Goal: Communication & Community: Answer question/provide support

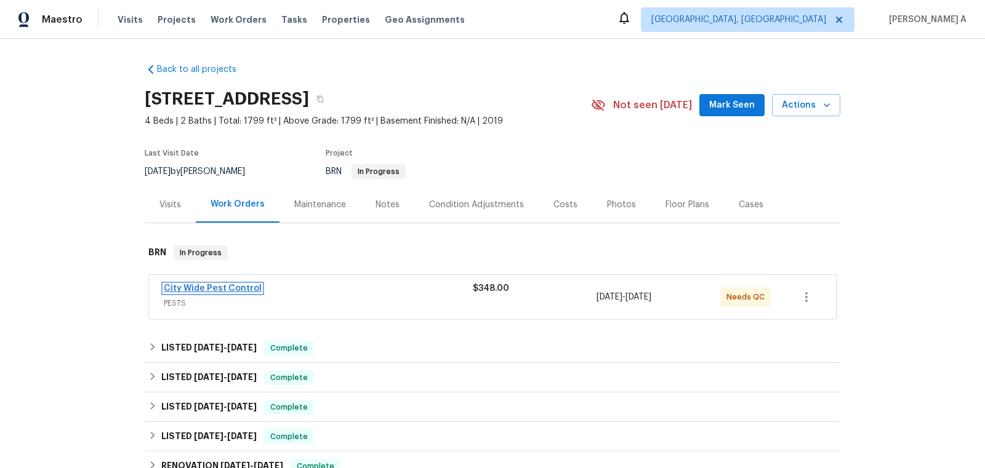
click at [218, 287] on link "City Wide Pest Control" at bounding box center [213, 288] width 98 height 9
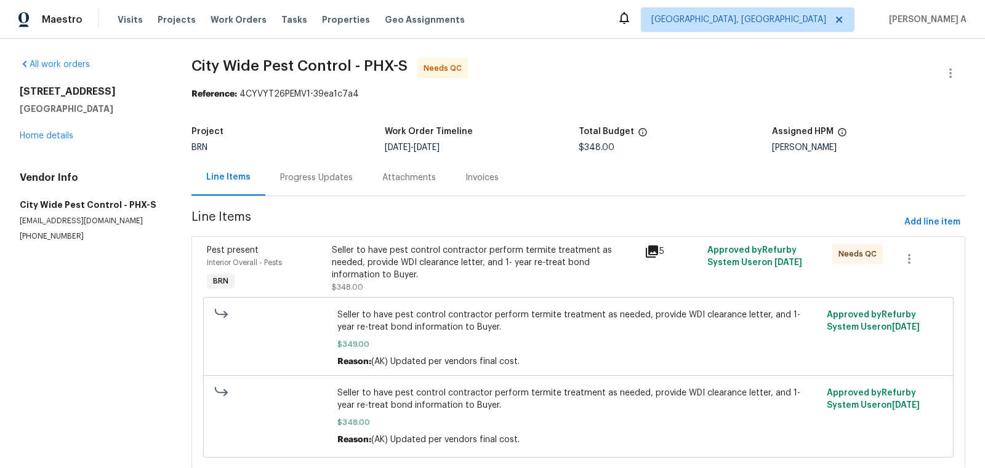
click at [308, 173] on div "Progress Updates" at bounding box center [316, 178] width 73 height 12
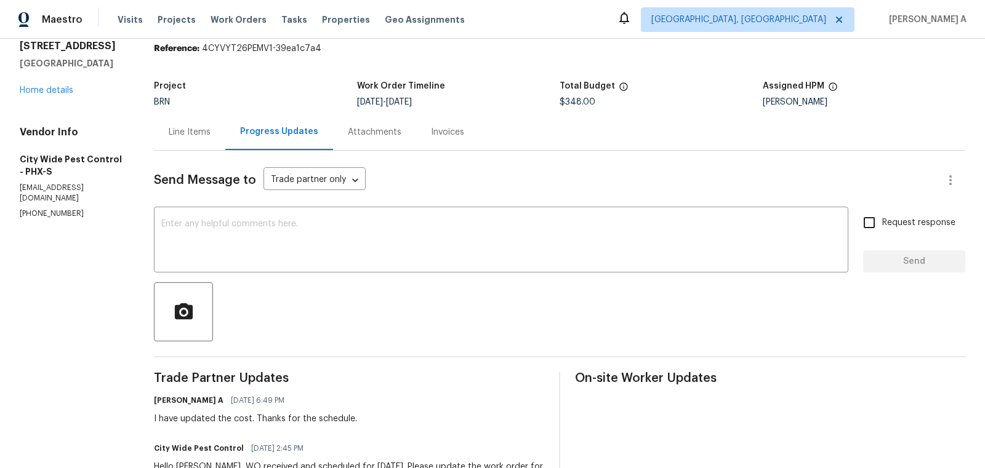
click at [188, 135] on div "Line Items" at bounding box center [190, 132] width 42 height 12
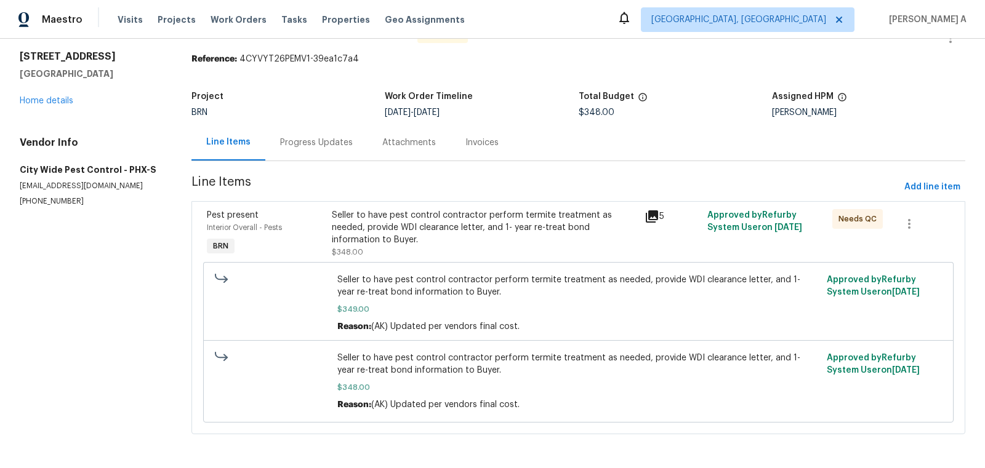
click at [452, 231] on div "Seller to have pest control contractor perform termite treatment as needed, pro…" at bounding box center [484, 227] width 305 height 37
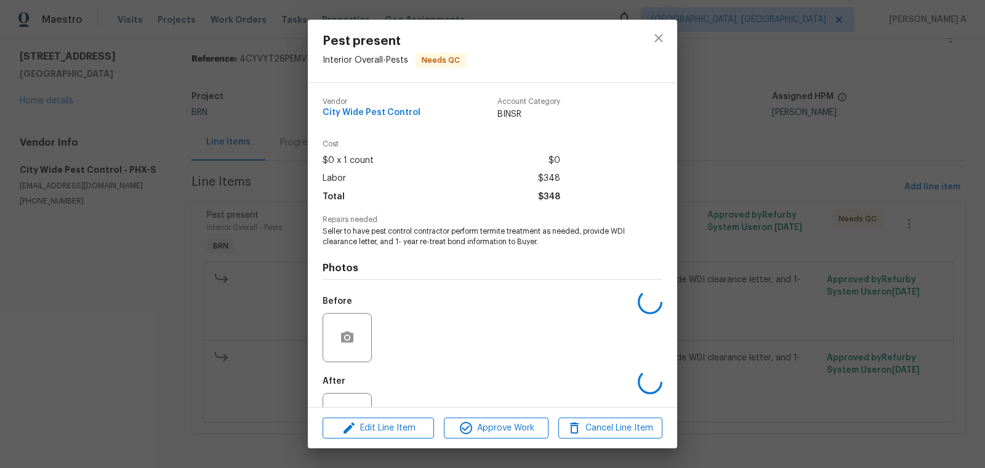
scroll to position [47, 0]
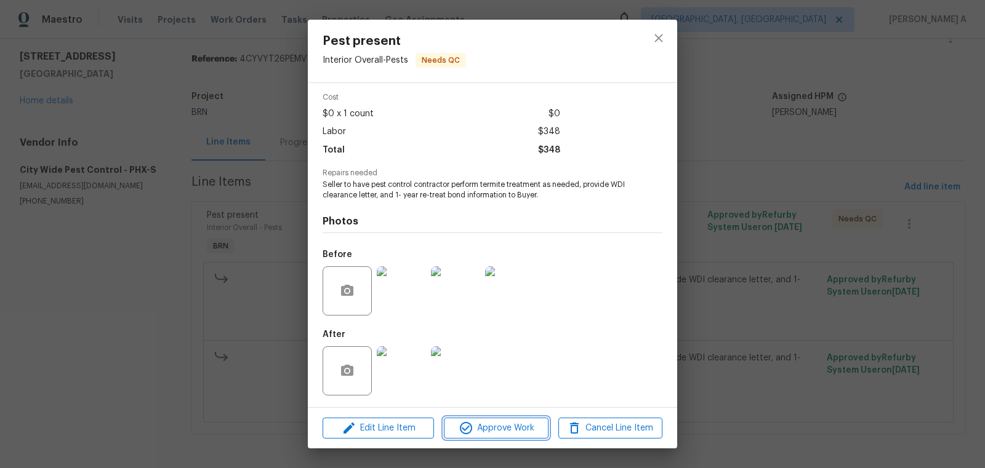
click at [517, 425] on span "Approve Work" at bounding box center [495, 428] width 97 height 15
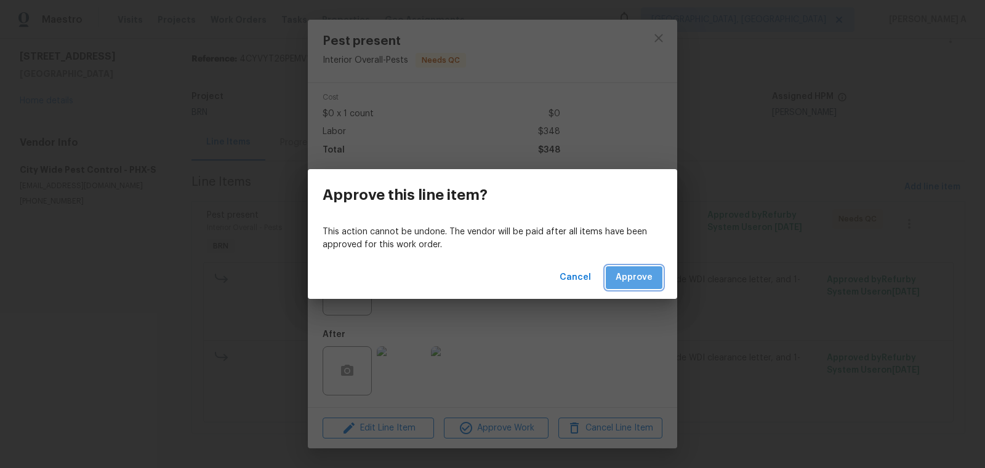
click at [620, 285] on button "Approve" at bounding box center [634, 278] width 57 height 23
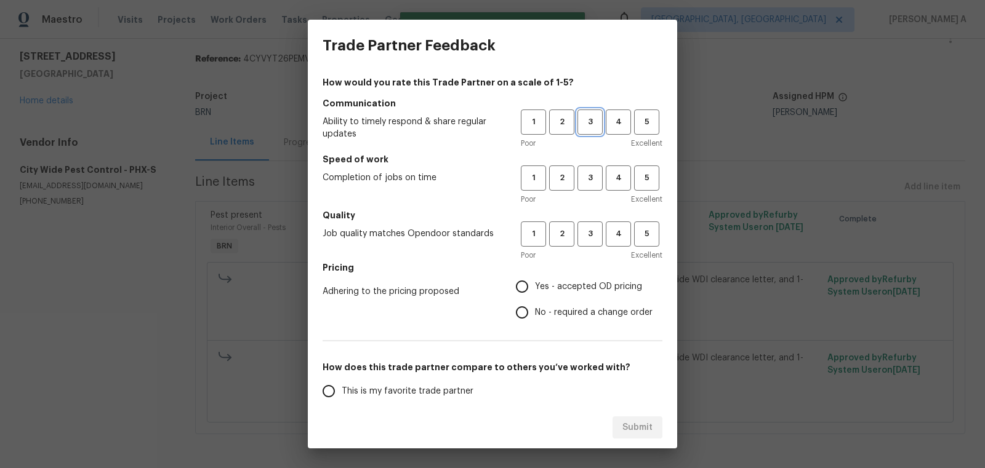
click at [598, 122] on span "3" at bounding box center [590, 122] width 23 height 14
click at [596, 181] on span "3" at bounding box center [590, 178] width 23 height 14
click at [596, 230] on span "3" at bounding box center [590, 234] width 23 height 14
click at [574, 303] on label "No - required a change order" at bounding box center [580, 313] width 143 height 26
click at [535, 303] on input "No - required a change order" at bounding box center [522, 313] width 26 height 26
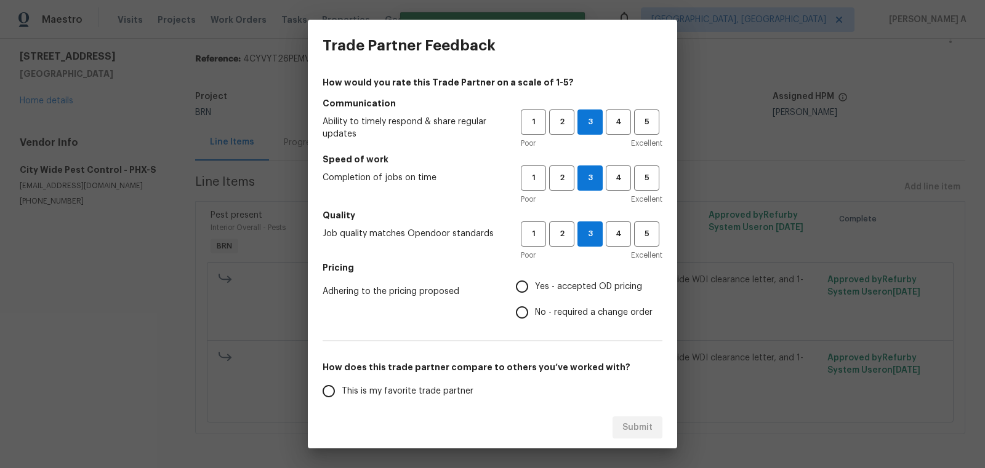
radio input "true"
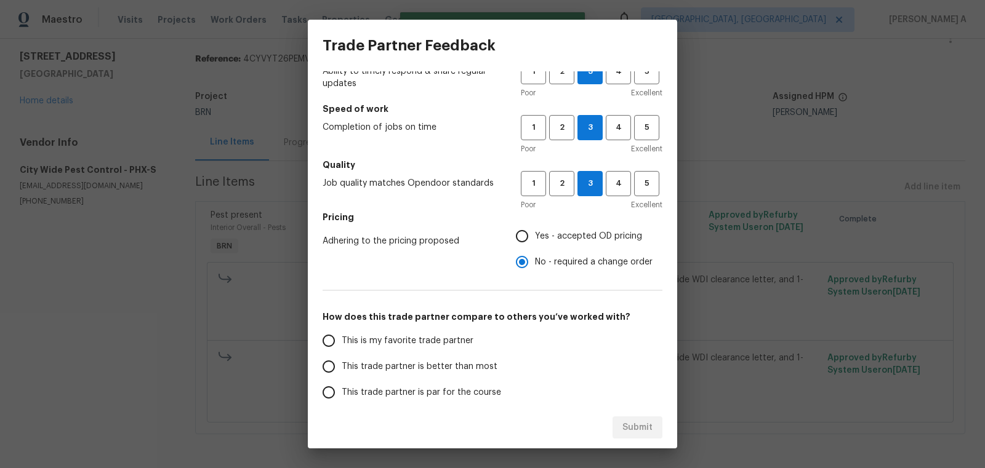
scroll to position [70, 0]
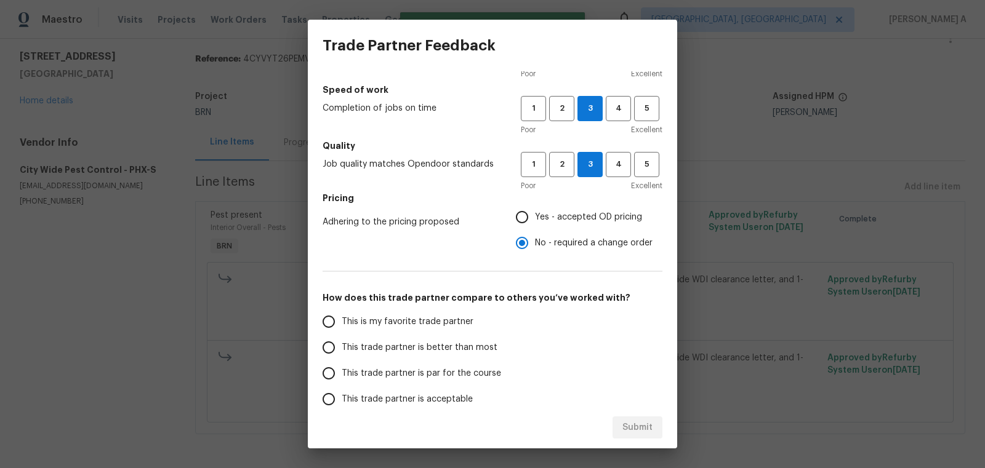
click at [424, 325] on span "This is my favorite trade partner" at bounding box center [408, 322] width 132 height 13
click at [342, 325] on input "This is my favorite trade partner" at bounding box center [329, 322] width 26 height 26
click at [638, 422] on span "Submit" at bounding box center [637, 427] width 30 height 15
radio input "true"
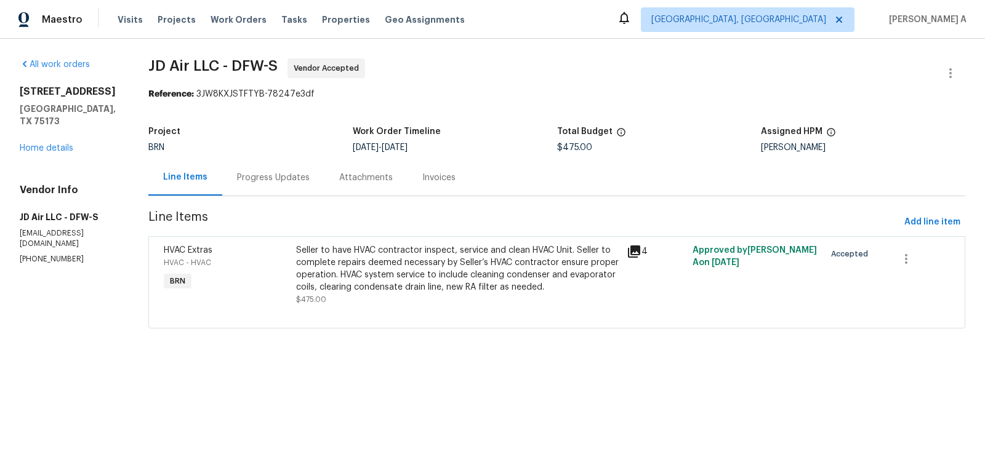
click at [279, 184] on div "Progress Updates" at bounding box center [273, 177] width 102 height 36
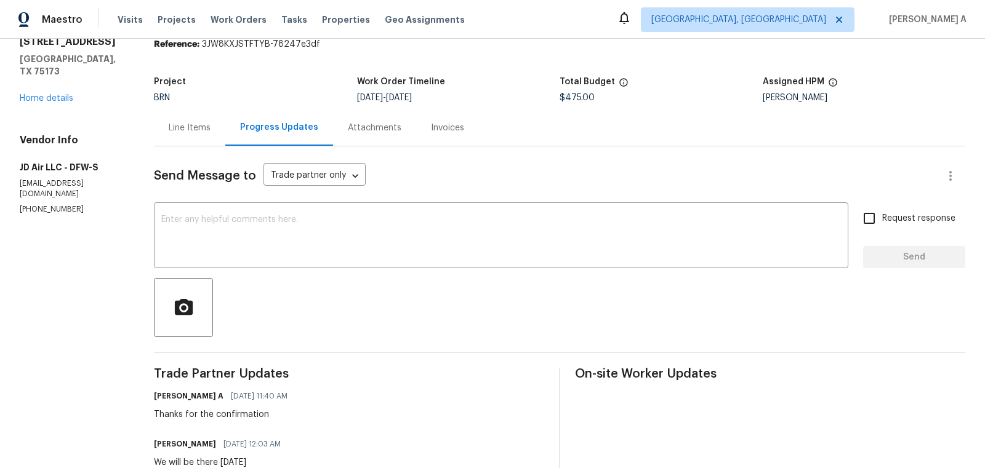
scroll to position [60, 0]
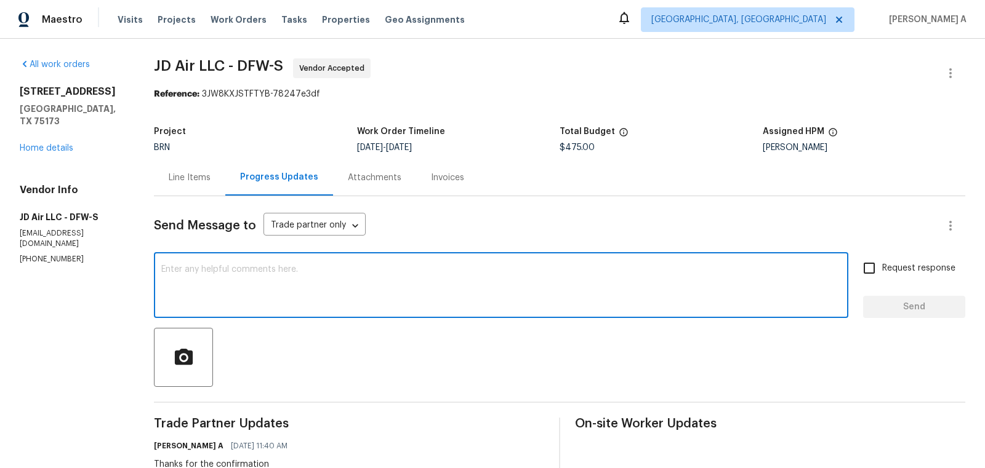
click at [321, 284] on textarea at bounding box center [500, 286] width 679 height 43
type textarea "May I know the status of the repairs?"
click at [851, 266] on div "May I know the status of the repairs? x ​ Request response Send" at bounding box center [559, 286] width 811 height 63
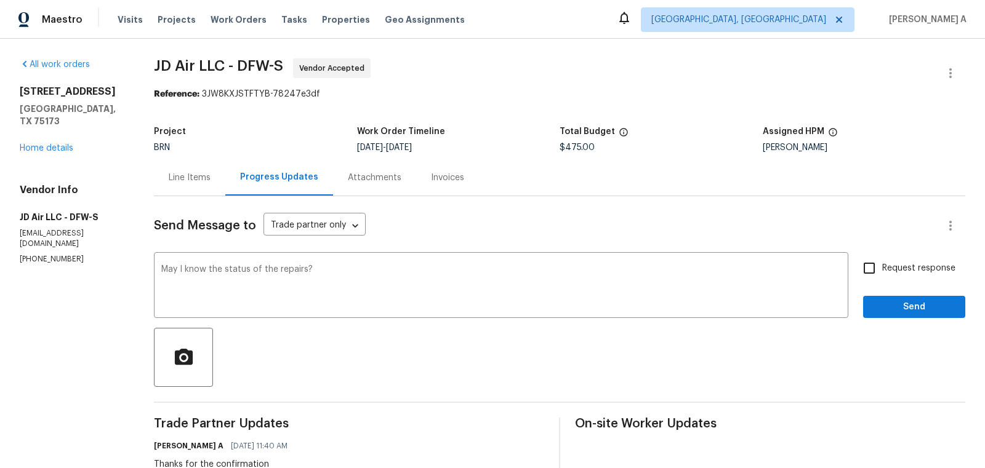
click at [883, 268] on span "Request response" at bounding box center [918, 268] width 73 height 13
click at [882, 268] on input "Request response" at bounding box center [869, 268] width 26 height 26
checkbox input "true"
click at [912, 313] on span "Send" at bounding box center [914, 307] width 82 height 15
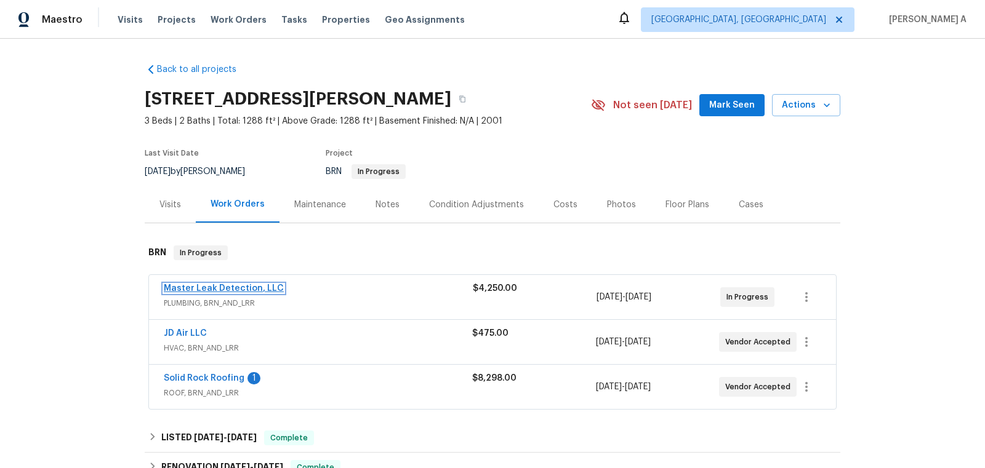
click at [225, 285] on link "Master Leak Detection, LLC" at bounding box center [224, 288] width 120 height 9
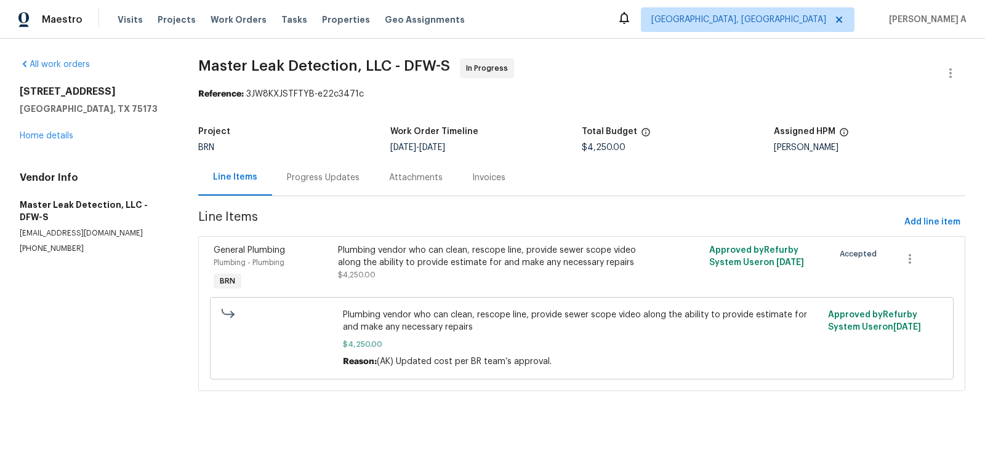
click at [443, 254] on div "Plumbing vendor who can clean, rescope line, provide sewer scope video along th…" at bounding box center [489, 256] width 302 height 25
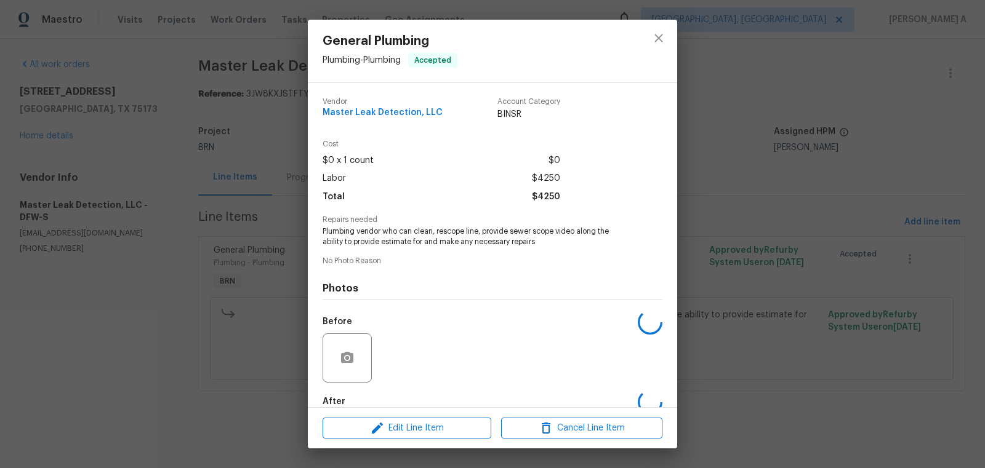
scroll to position [68, 0]
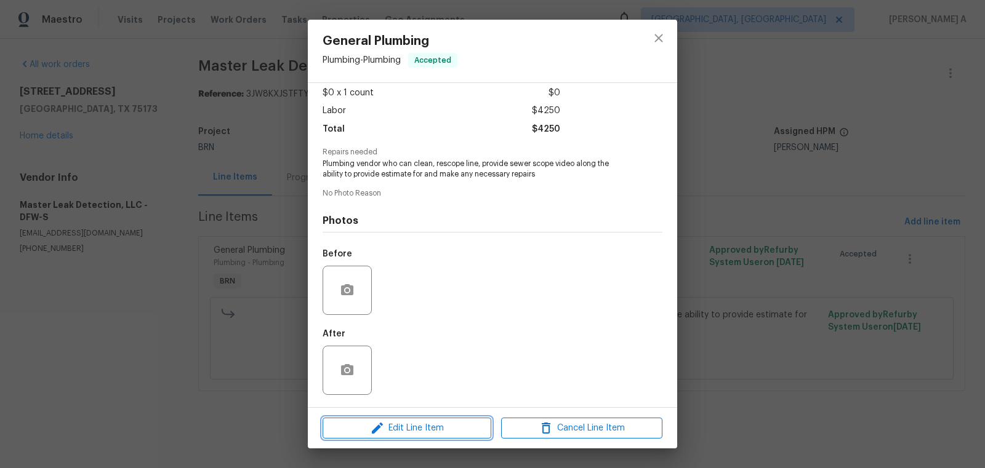
click at [429, 422] on span "Edit Line Item" at bounding box center [406, 428] width 161 height 15
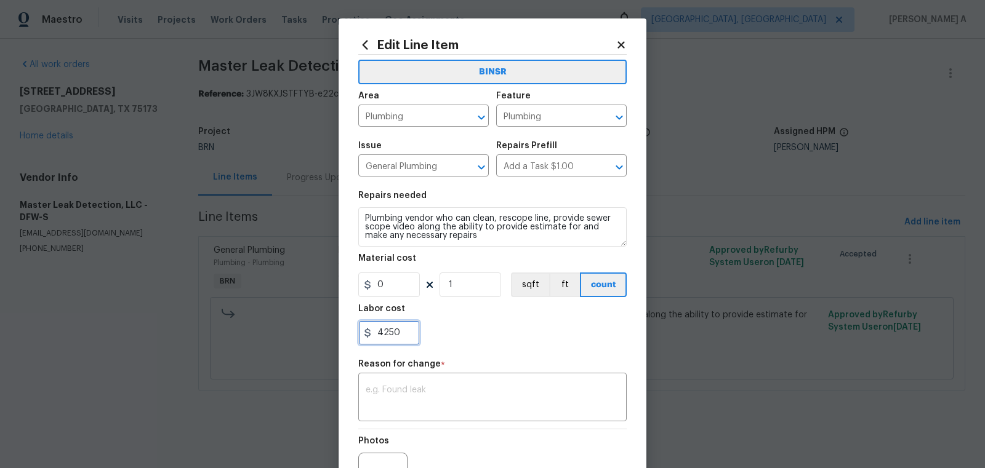
drag, startPoint x: 404, startPoint y: 326, endPoint x: 356, endPoint y: 324, distance: 48.0
click at [356, 324] on div "Edit Line Item BINSR Area Plumbing ​ Feature Plumbing ​ Issue General Plumbing …" at bounding box center [493, 302] width 308 height 569
type input "500"
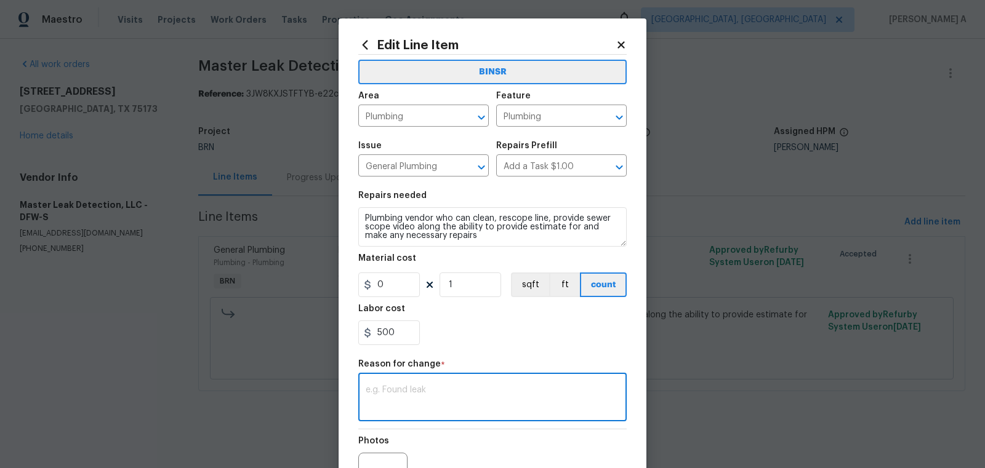
click at [455, 401] on textarea at bounding box center [493, 399] width 254 height 26
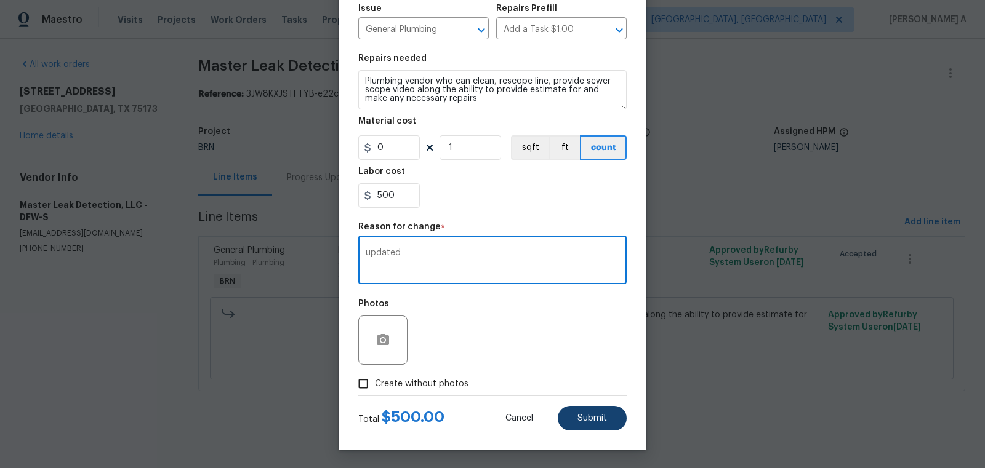
type textarea "updated"
click at [606, 425] on button "Submit" at bounding box center [592, 418] width 69 height 25
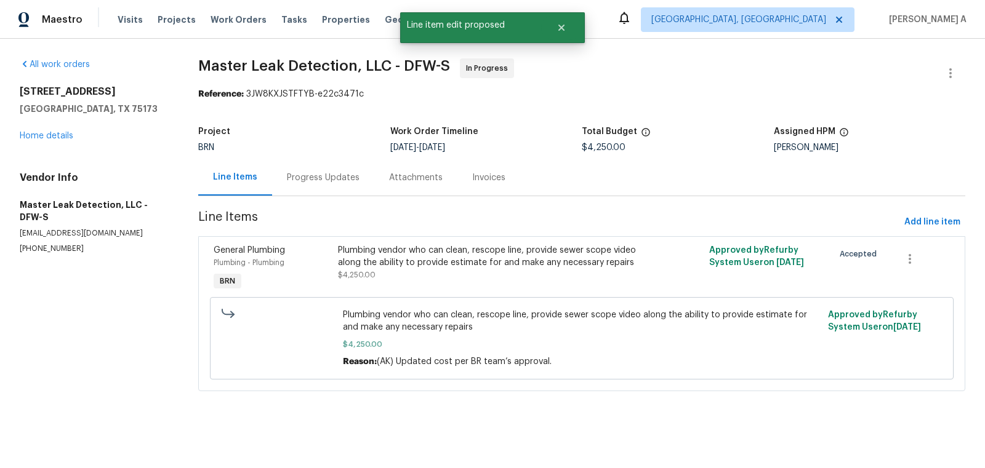
scroll to position [0, 0]
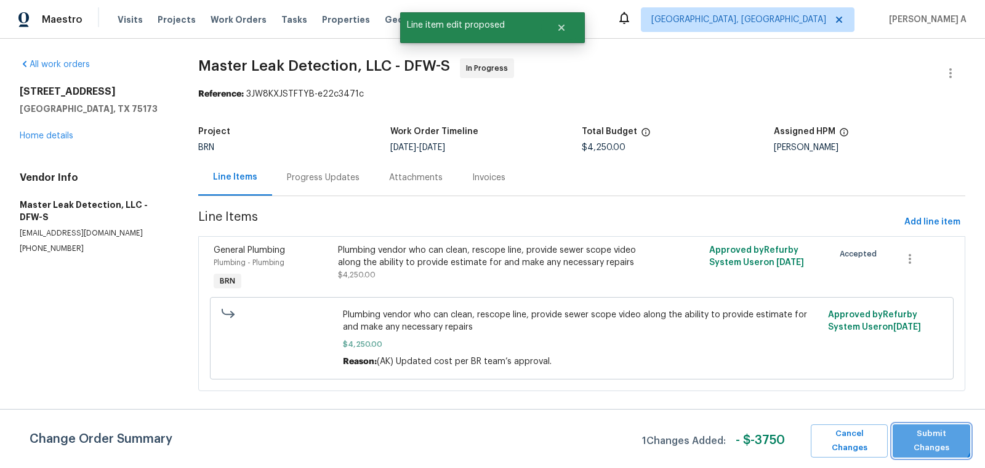
click at [929, 430] on button "Submit Changes" at bounding box center [931, 441] width 78 height 33
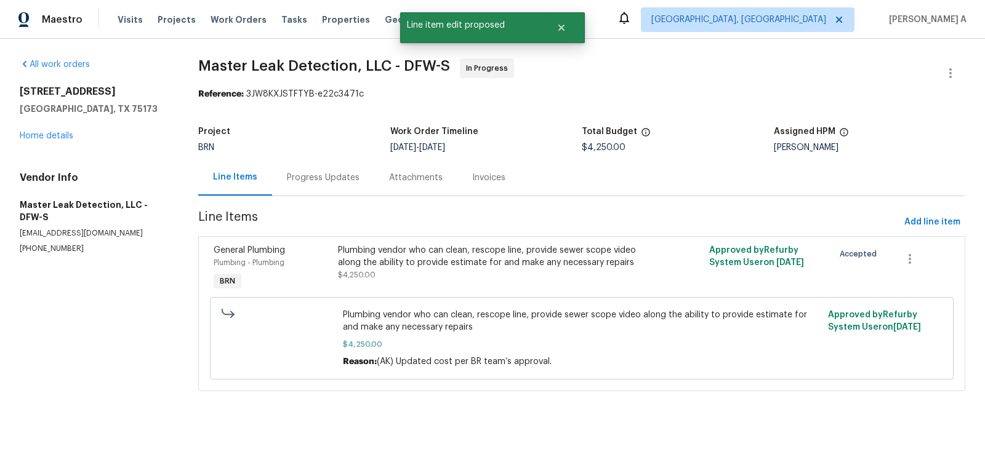
click at [309, 179] on div "Progress Updates" at bounding box center [323, 178] width 73 height 12
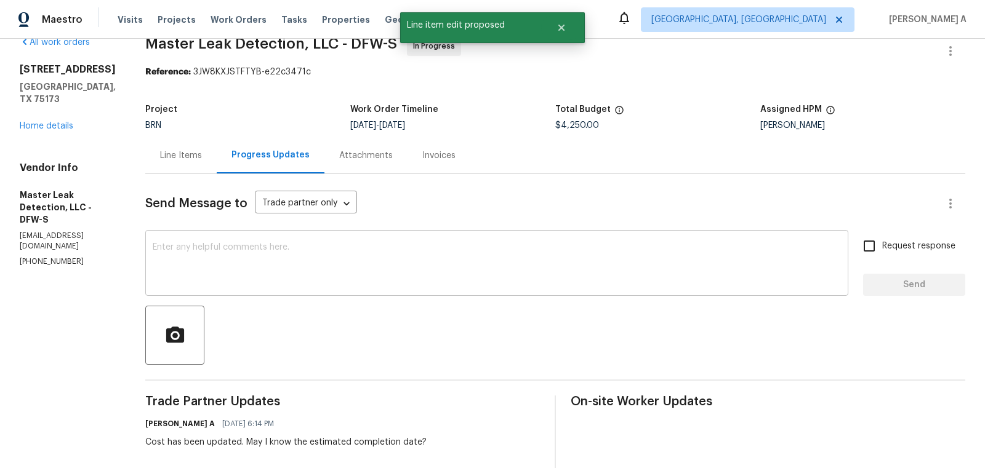
scroll to position [27, 0]
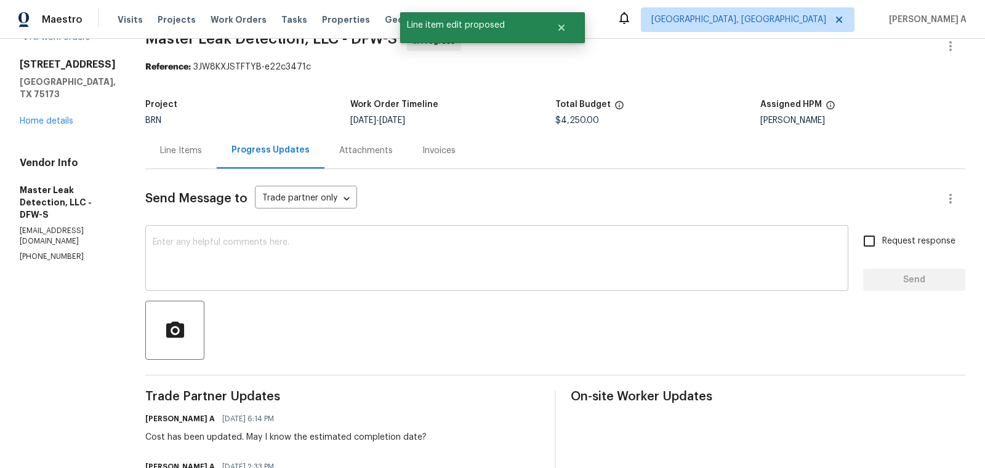
click at [427, 263] on textarea at bounding box center [497, 259] width 688 height 43
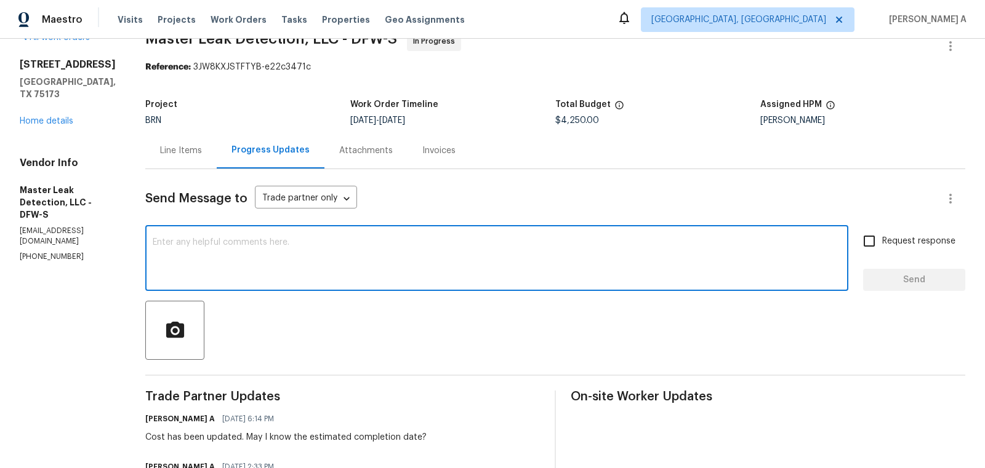
click at [427, 263] on textarea at bounding box center [497, 259] width 688 height 43
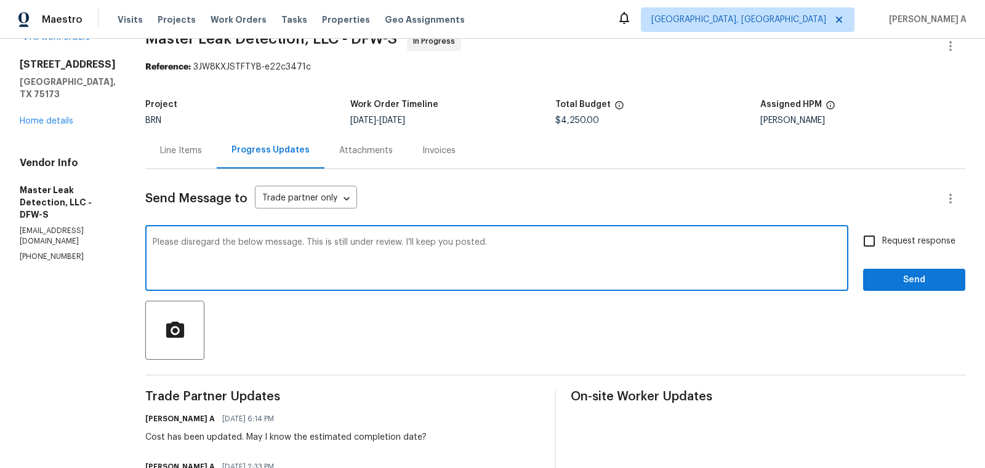
click at [377, 245] on textarea "Please disregard the below message. This is still under review. I'll keep you p…" at bounding box center [497, 259] width 688 height 43
click at [0, 0] on icon "Paraphrase text" at bounding box center [0, 0] width 0 height 0
click at [556, 263] on textarea "Please disregard the below message. This is still under review. I'll keep you p…" at bounding box center [497, 259] width 688 height 43
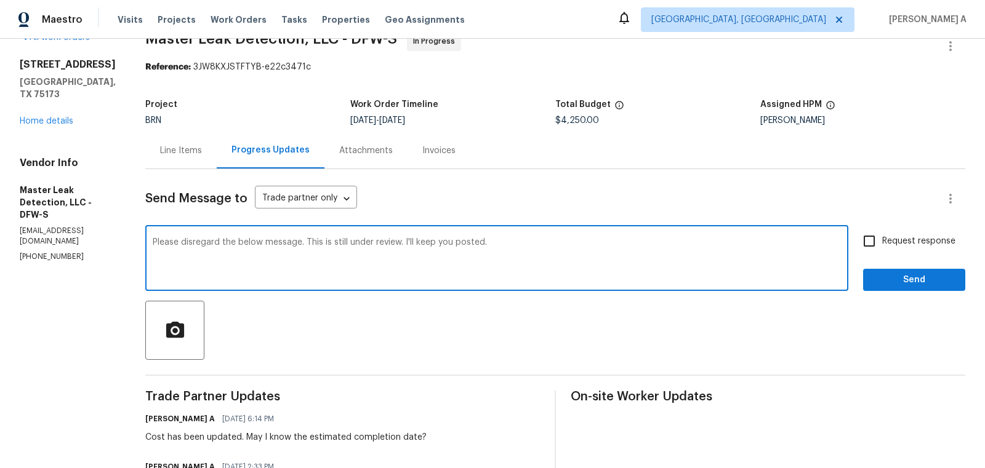
type textarea "Please disregard the below message. This is still under review. I'll keep you p…"
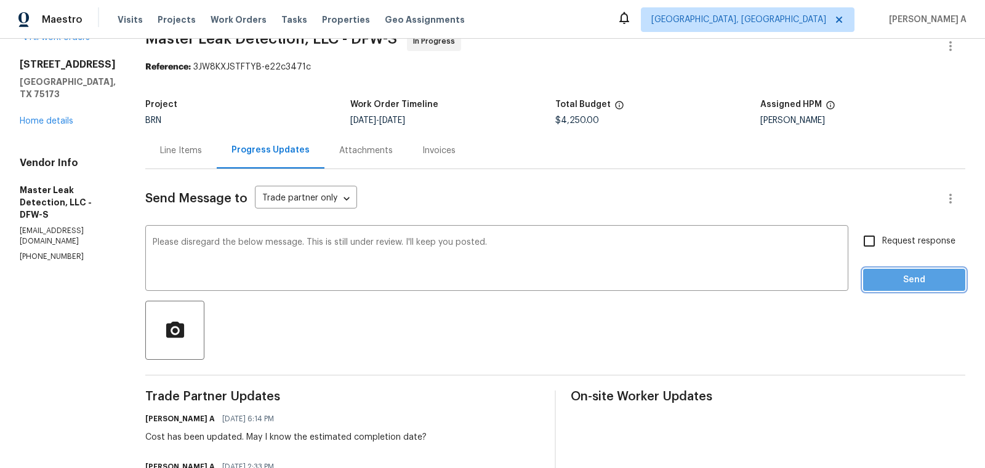
click at [945, 283] on span "Send" at bounding box center [914, 280] width 82 height 15
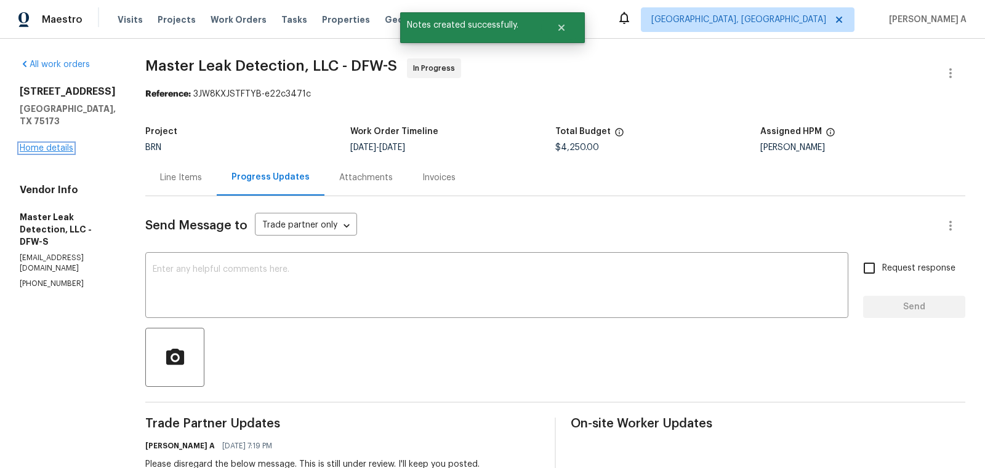
click at [38, 144] on link "Home details" at bounding box center [47, 148] width 54 height 9
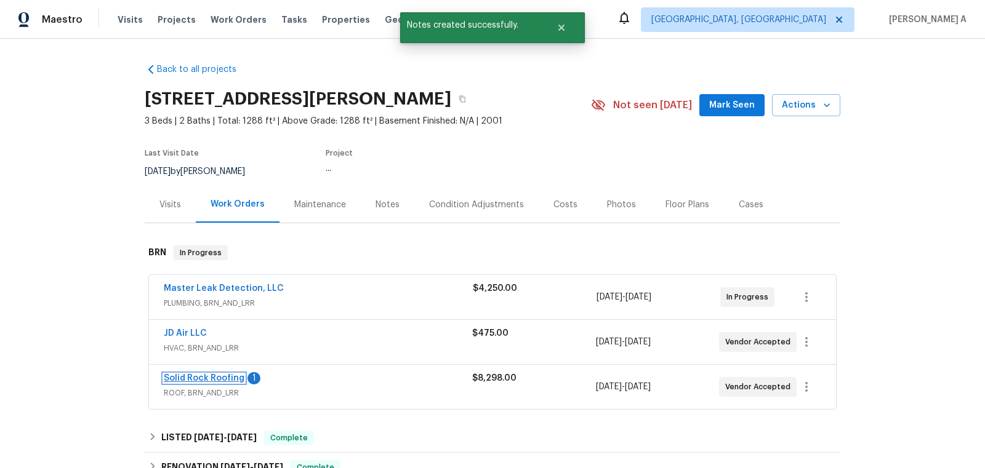
click at [234, 376] on link "Solid Rock Roofing" at bounding box center [204, 378] width 81 height 9
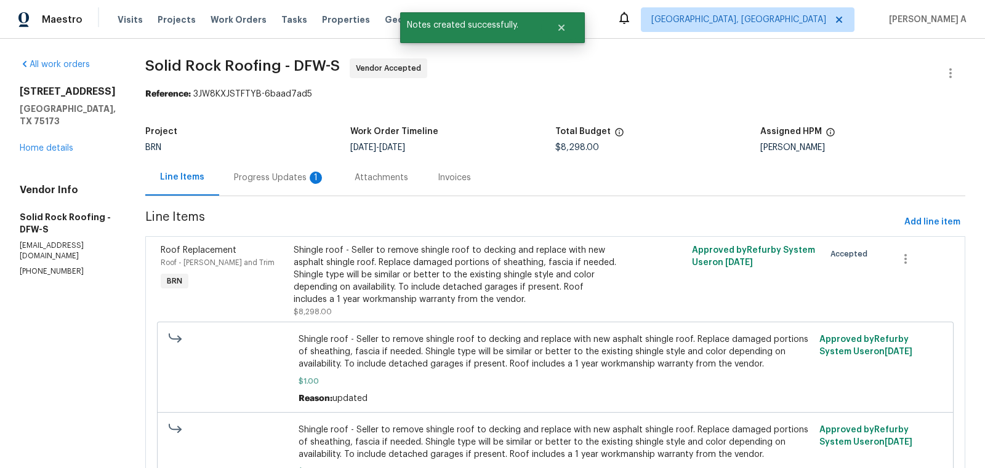
click at [302, 186] on div "Progress Updates 1" at bounding box center [279, 177] width 121 height 36
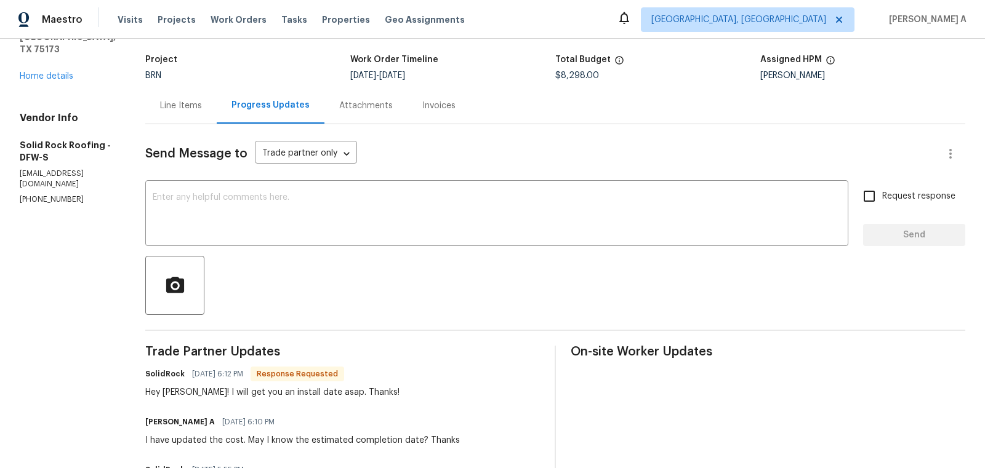
scroll to position [73, 0]
click at [366, 213] on textarea at bounding box center [497, 214] width 688 height 43
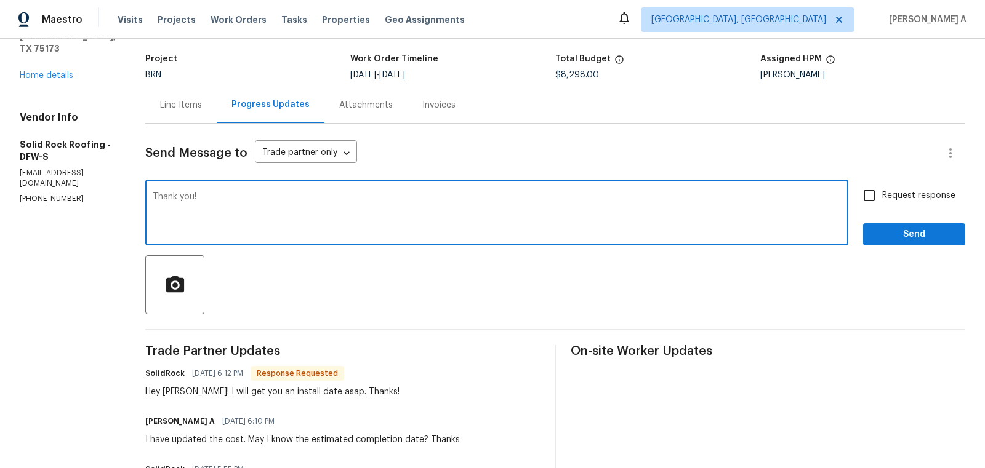
type textarea "Thank you!"
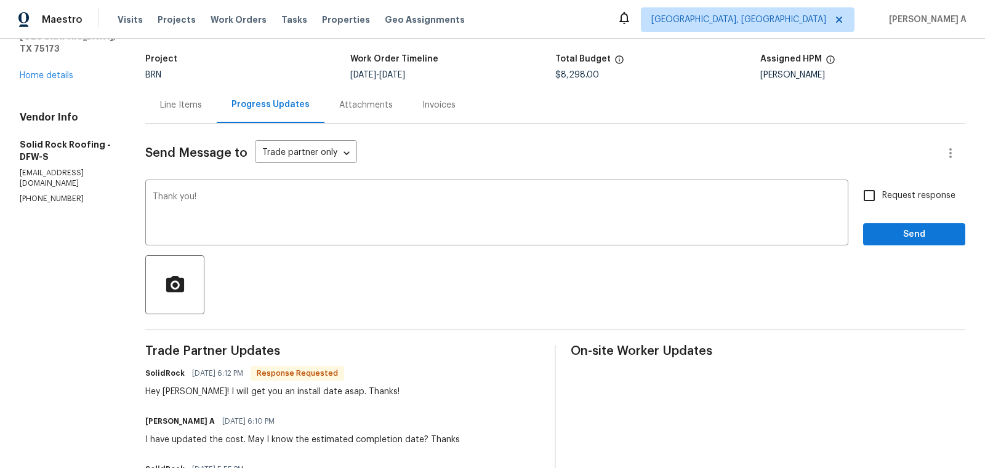
click at [873, 178] on div "Send Message to Trade partner only Trade partner only ​ Thank you! x ​ Request …" at bounding box center [555, 407] width 820 height 566
click at [905, 232] on span "Send" at bounding box center [914, 234] width 82 height 15
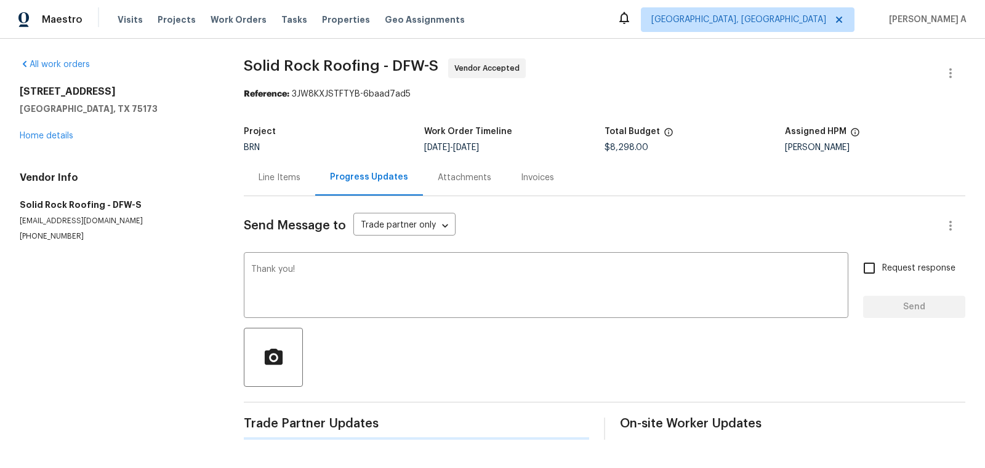
scroll to position [0, 0]
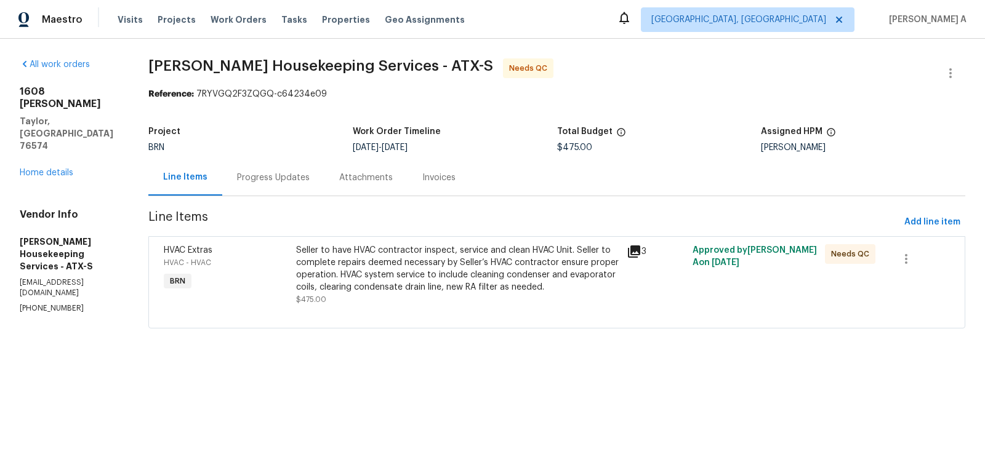
click at [268, 170] on div "Progress Updates" at bounding box center [273, 177] width 102 height 36
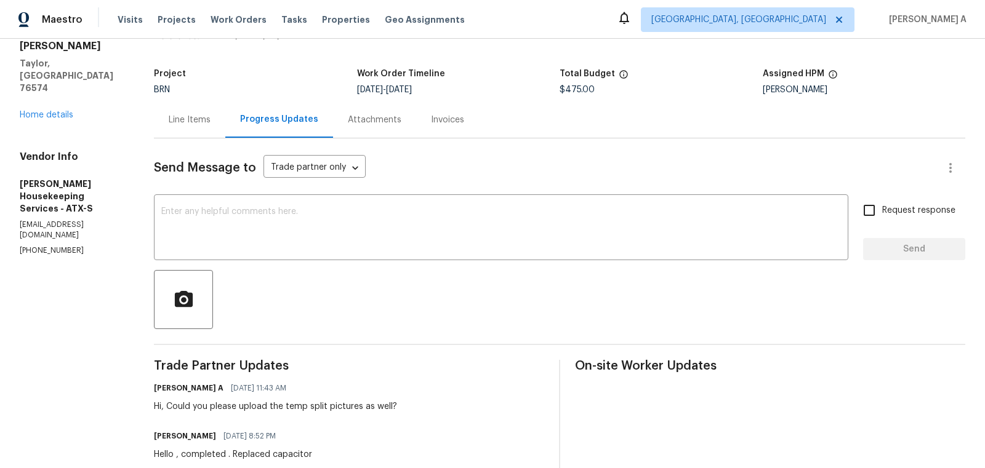
scroll to position [86, 0]
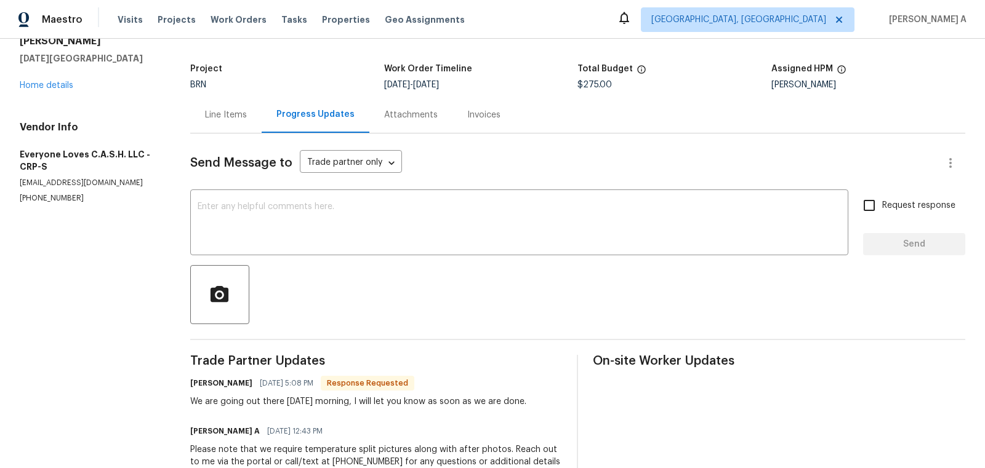
scroll to position [64, 0]
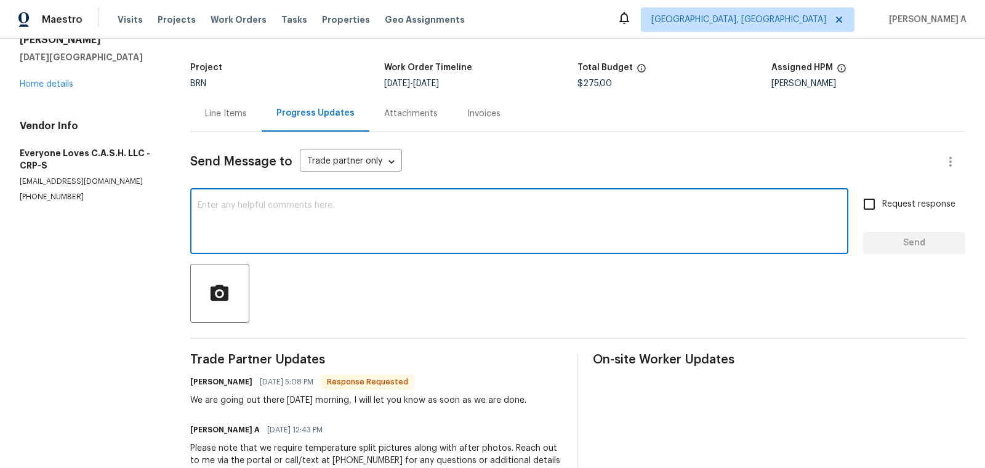
click at [364, 202] on textarea at bounding box center [519, 222] width 643 height 43
type textarea "Thanks for the confirmation"
click at [877, 197] on input "Request response" at bounding box center [869, 204] width 26 height 26
checkbox input "true"
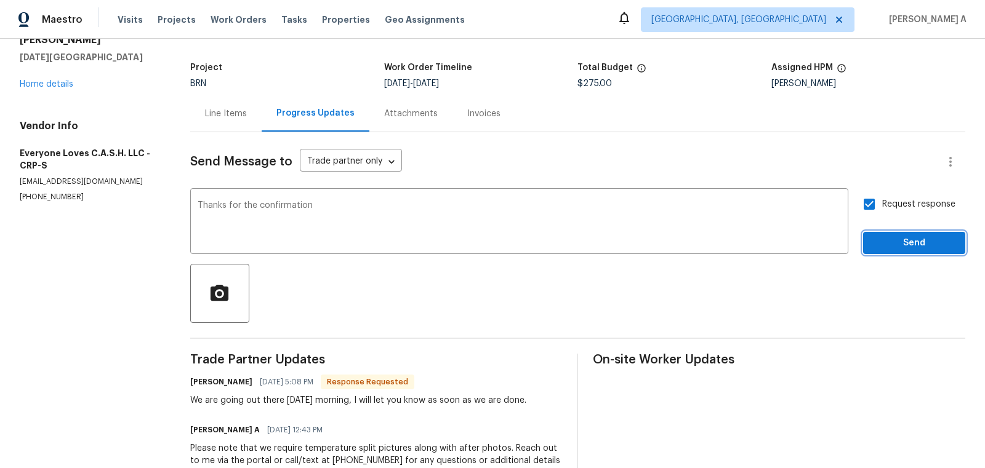
click at [910, 239] on span "Send" at bounding box center [914, 243] width 82 height 15
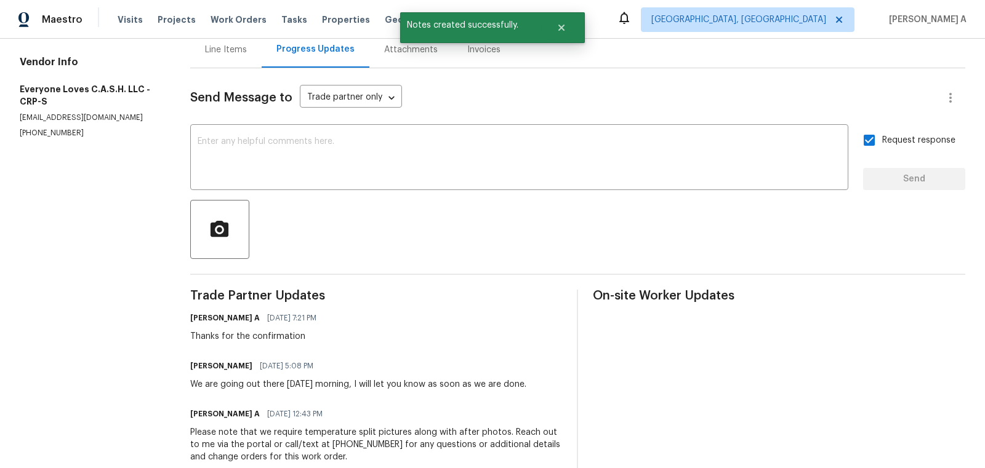
scroll to position [121, 0]
